Goal: Obtain resource: Obtain resource

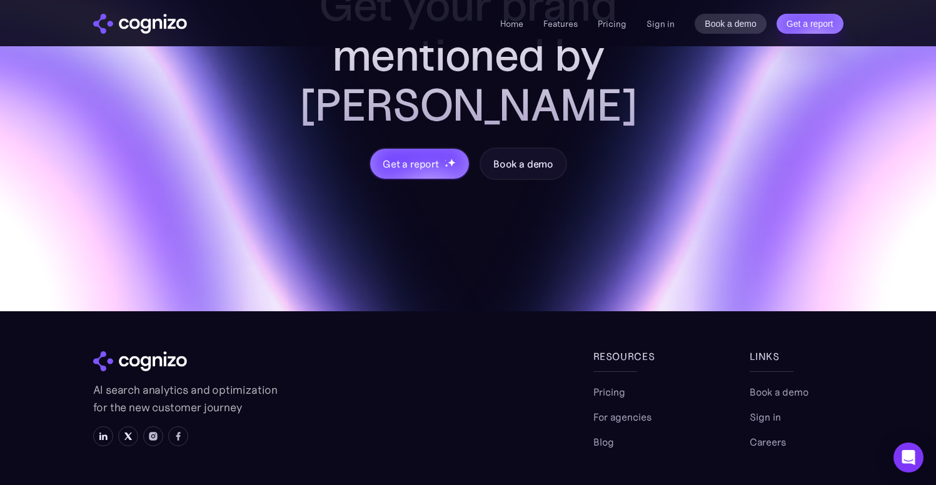
scroll to position [5277, 0]
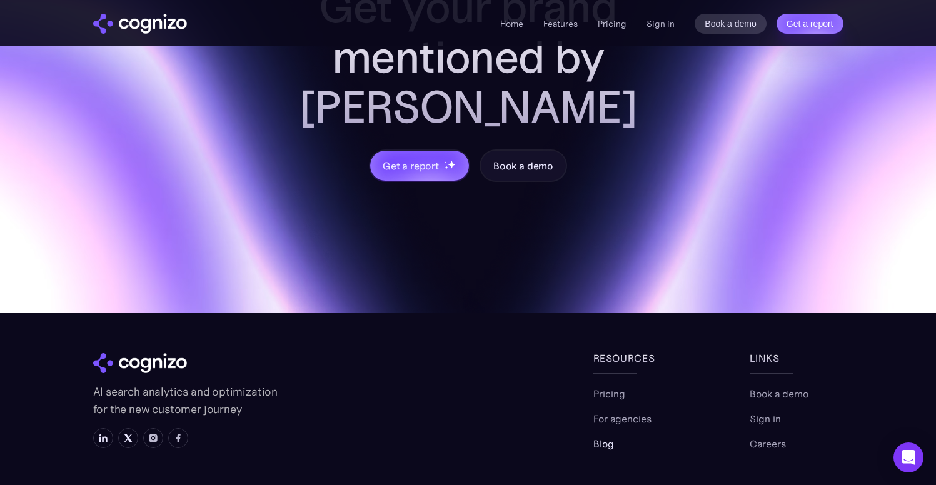
click at [598, 436] on link "Blog" at bounding box center [603, 443] width 21 height 15
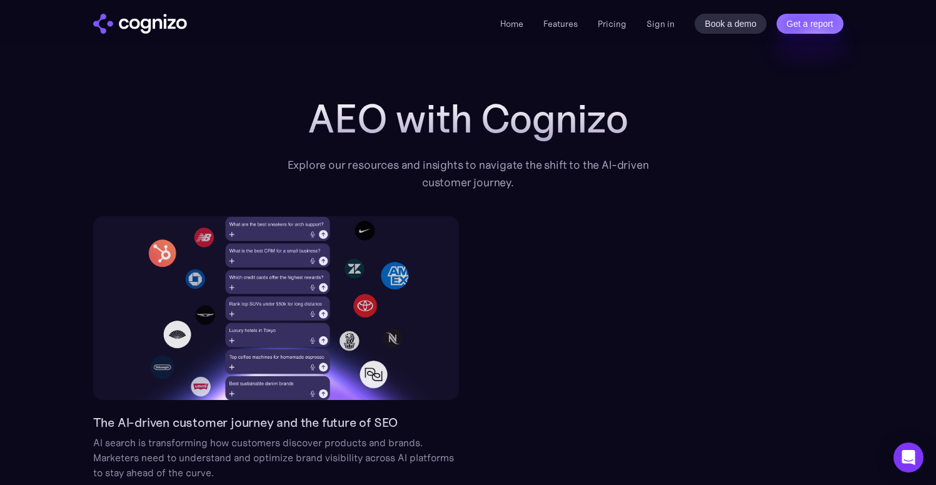
click at [121, 10] on div "Home Features Pricing Book a demo Get a report Sign in Book a demo Get a report" at bounding box center [468, 23] width 900 height 46
click at [138, 27] on img "home" at bounding box center [140, 24] width 94 height 20
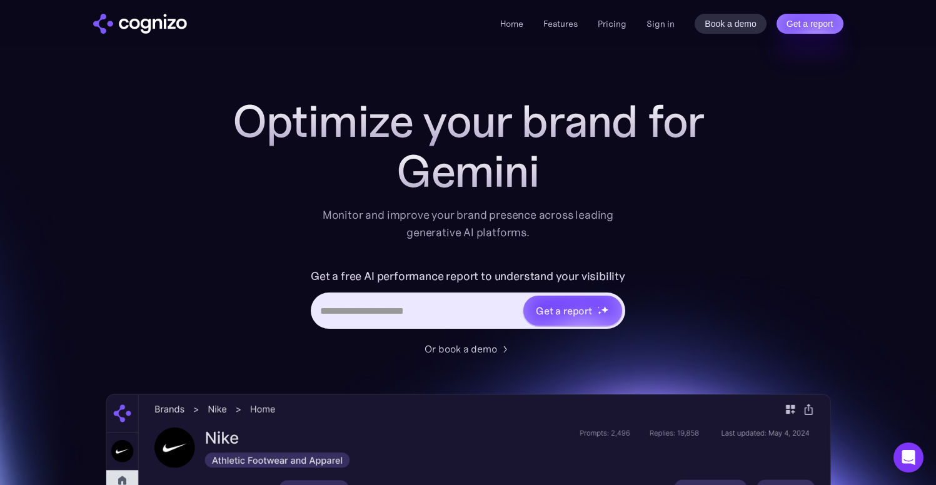
click at [437, 303] on input "Hero URL Input Form" at bounding box center [417, 311] width 209 height 24
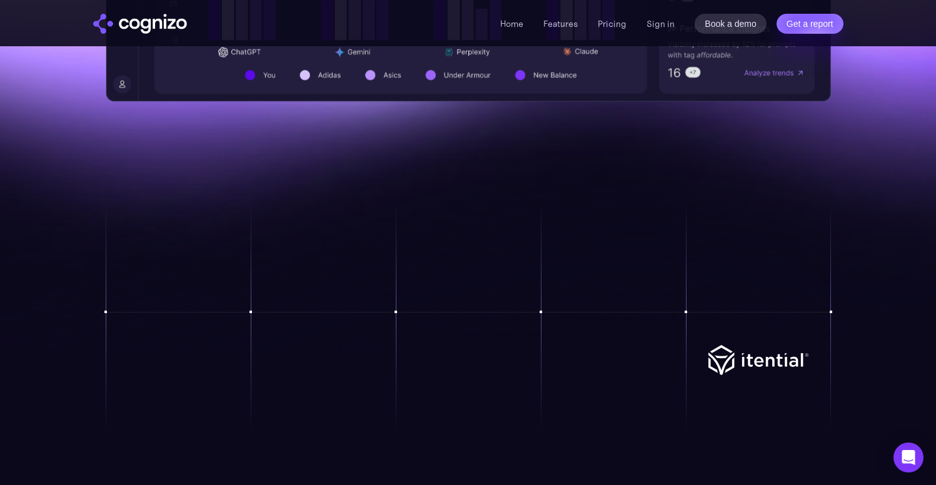
scroll to position [1140, 0]
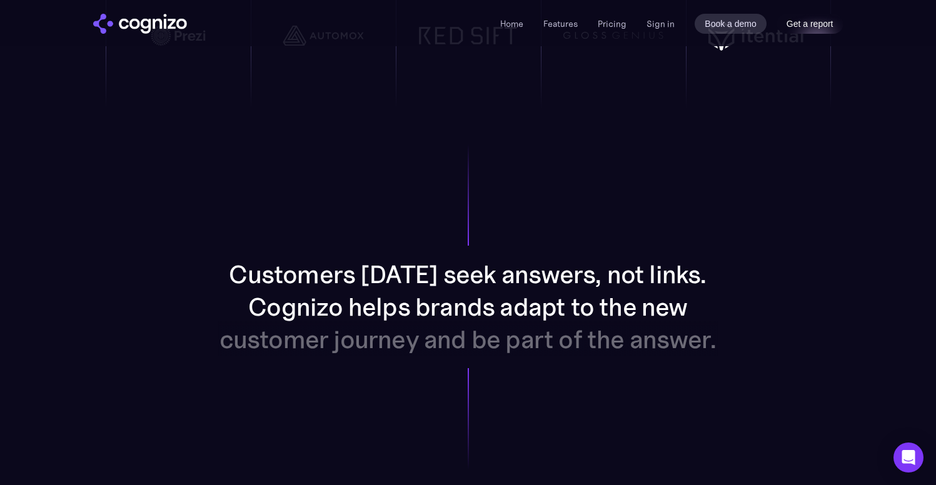
click at [809, 31] on link "Get a report" at bounding box center [810, 24] width 67 height 20
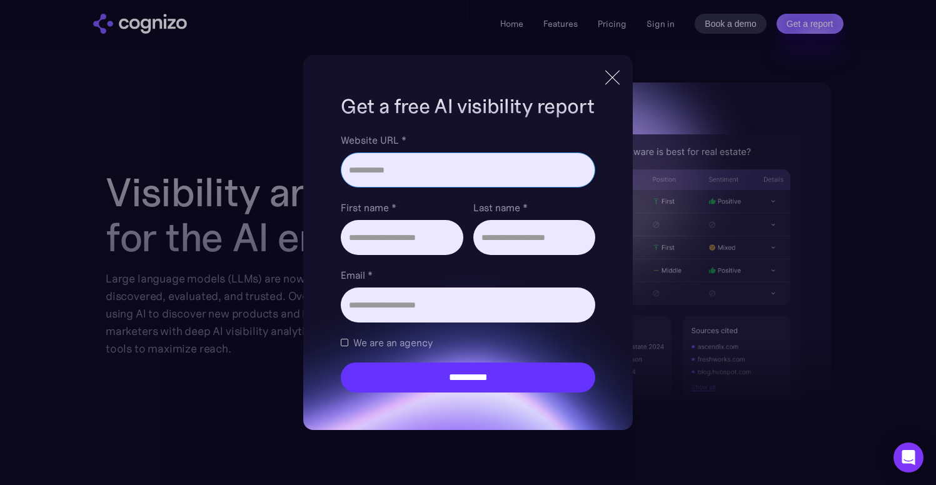
scroll to position [1576, 0]
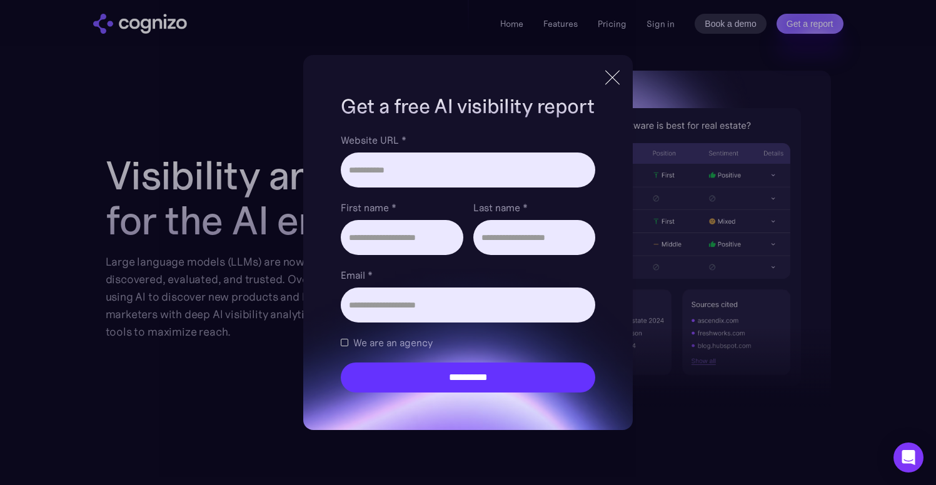
click at [611, 80] on div at bounding box center [612, 77] width 21 height 23
